Goal: Information Seeking & Learning: Learn about a topic

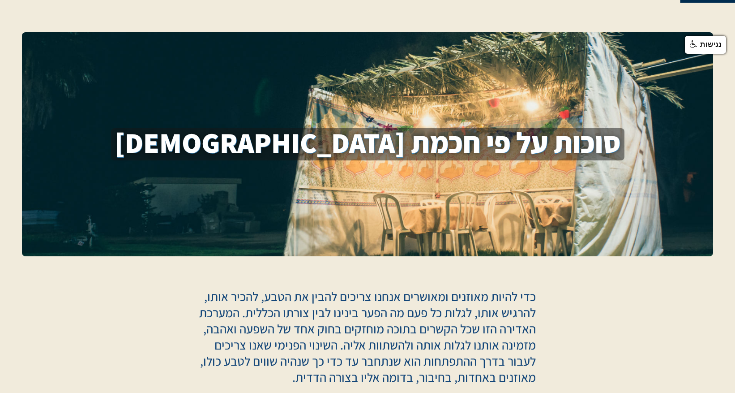
scroll to position [129, 0]
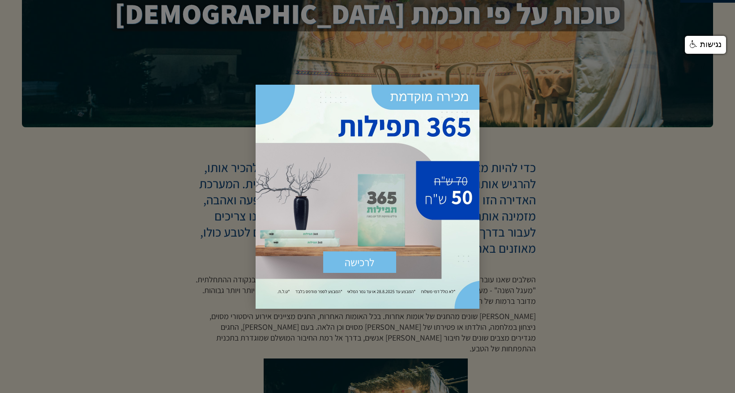
click at [557, 227] on div at bounding box center [367, 196] width 735 height 393
click at [552, 226] on div at bounding box center [367, 196] width 735 height 393
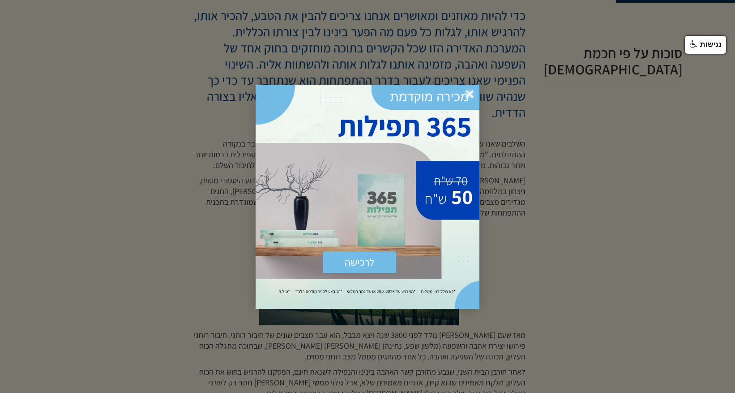
scroll to position [283, 0]
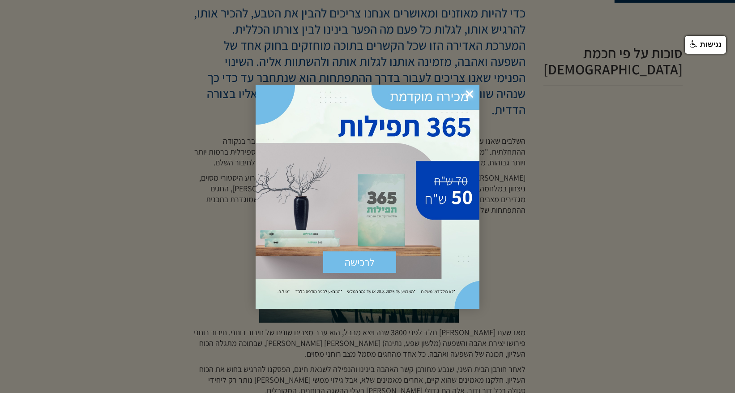
click at [470, 92] on span "×" at bounding box center [470, 95] width 20 height 20
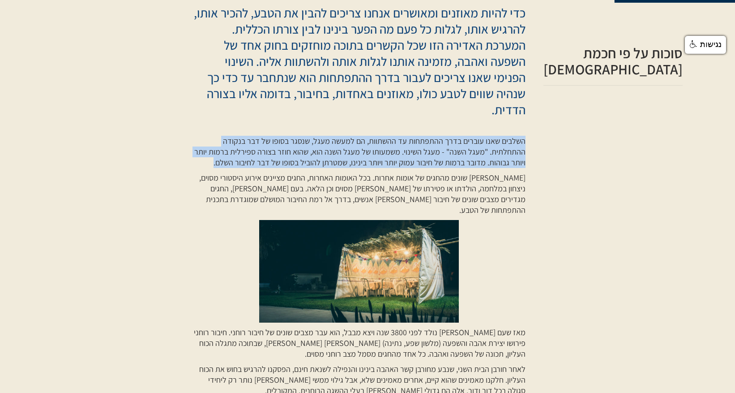
drag, startPoint x: 534, startPoint y: 124, endPoint x: 266, endPoint y: 146, distance: 269.5
click at [266, 146] on p "השלבים שאנו עוברים בדרך ההתפתחות עד ההשתוות, הם למעשה מעגל, שנסגר בסופו של דבר …" at bounding box center [359, 152] width 333 height 32
copy p "השלבים שאנו עוברים בדרך ההתפתחות עד ההשתוות, הם למעשה מעגל, שנסגר בסופו של דבר …"
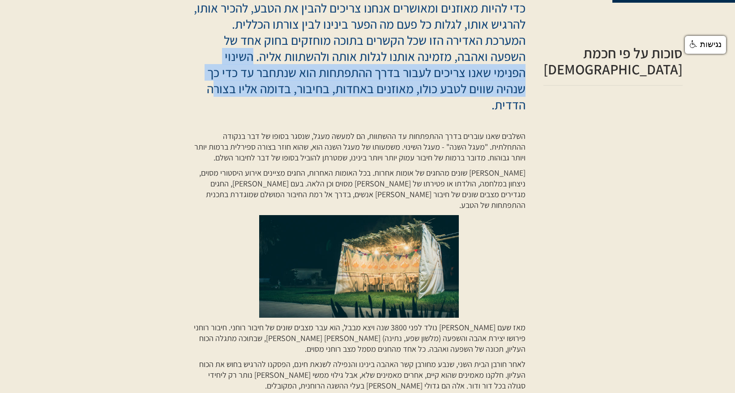
drag, startPoint x: 337, startPoint y: 57, endPoint x: 335, endPoint y: 83, distance: 26.5
click at [335, 83] on p "כדי להיות מאוזנים ומאושרים אנחנו צריכים להבין את הטבע, להכיר אותו, להרגיש אותו,…" at bounding box center [359, 56] width 333 height 113
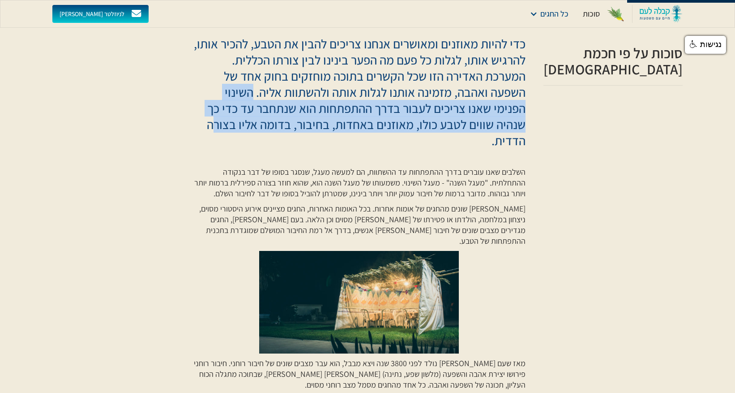
scroll to position [251, 0]
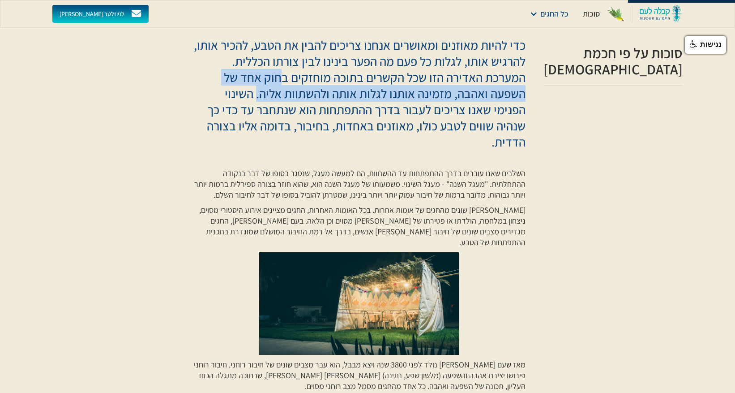
drag, startPoint x: 336, startPoint y: 77, endPoint x: 342, endPoint y: 96, distance: 20.1
click at [342, 96] on p "כדי להיות מאוזנים ומאושרים אנחנו צריכים להבין את הטבע, להכיר אותו, להרגיש אותו,…" at bounding box center [359, 93] width 333 height 113
copy p "חוק אחד של השפעה ואהבה, מזמינה אותנו לגלות אותה ולהשתוות אליה."
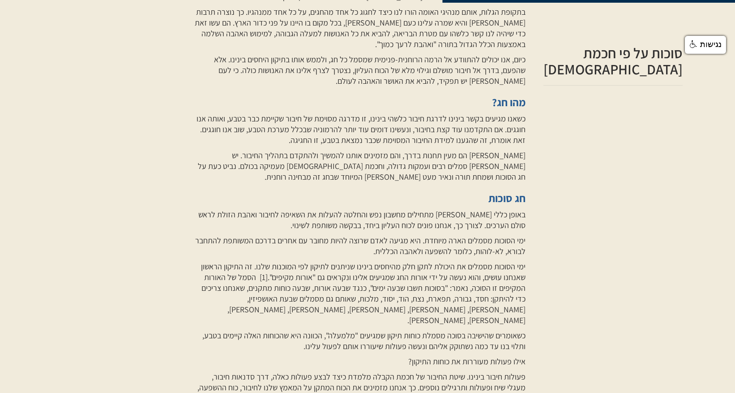
scroll to position [691, 0]
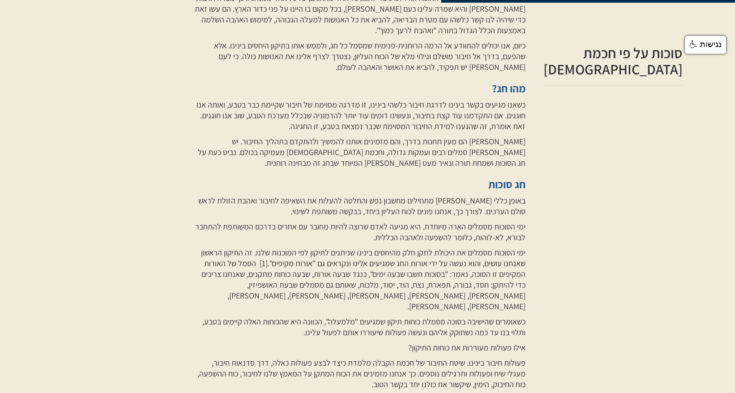
click at [399, 221] on p "ימי הסוכות מסמלים הארה מיוחדת. היא מגיעה לאדם שרוצה להיות מחובר עם אחרים בדרכם …" at bounding box center [359, 231] width 333 height 21
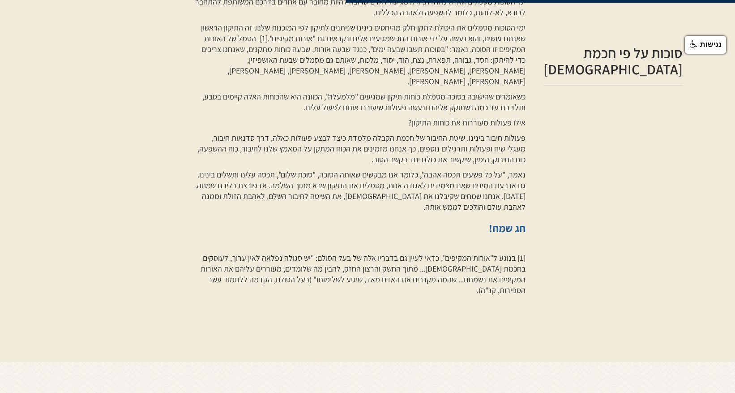
scroll to position [918, 0]
click at [236, 251] on p "[1] בנוגע ל"אורות המקיפים", כדאי לעיין גם בדבריו אלה של בעל הסולם: "יש סגולה נפ…" at bounding box center [359, 272] width 333 height 43
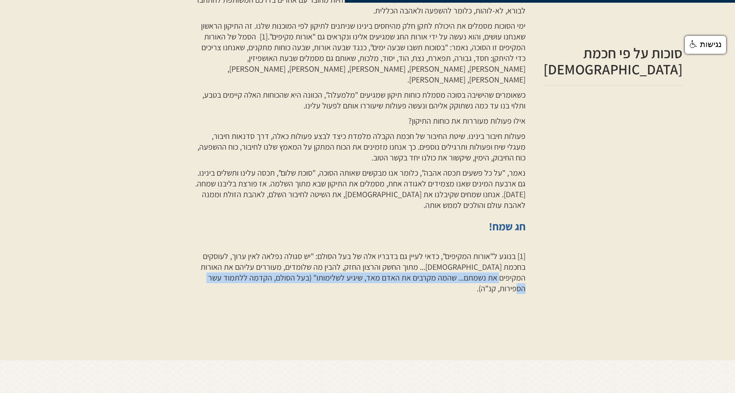
drag, startPoint x: 239, startPoint y: 240, endPoint x: 540, endPoint y: 241, distance: 300.5
copy p "שהמה מקרבים את האדם מאד, שיגיע לשלימותו" (בעל הסולם, הקדמה ללתמוד עשר הספירות, …"
